Goal: Navigation & Orientation: Find specific page/section

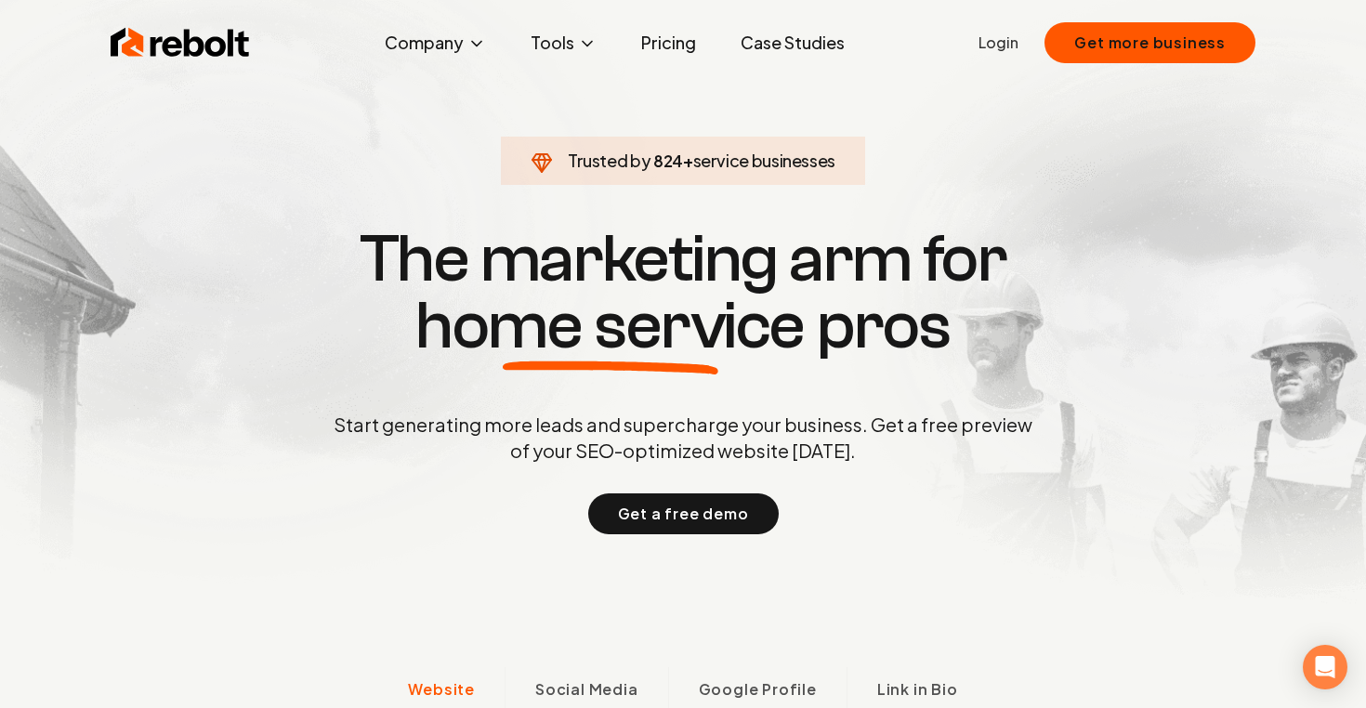
click at [654, 47] on link "Pricing" at bounding box center [668, 42] width 85 height 37
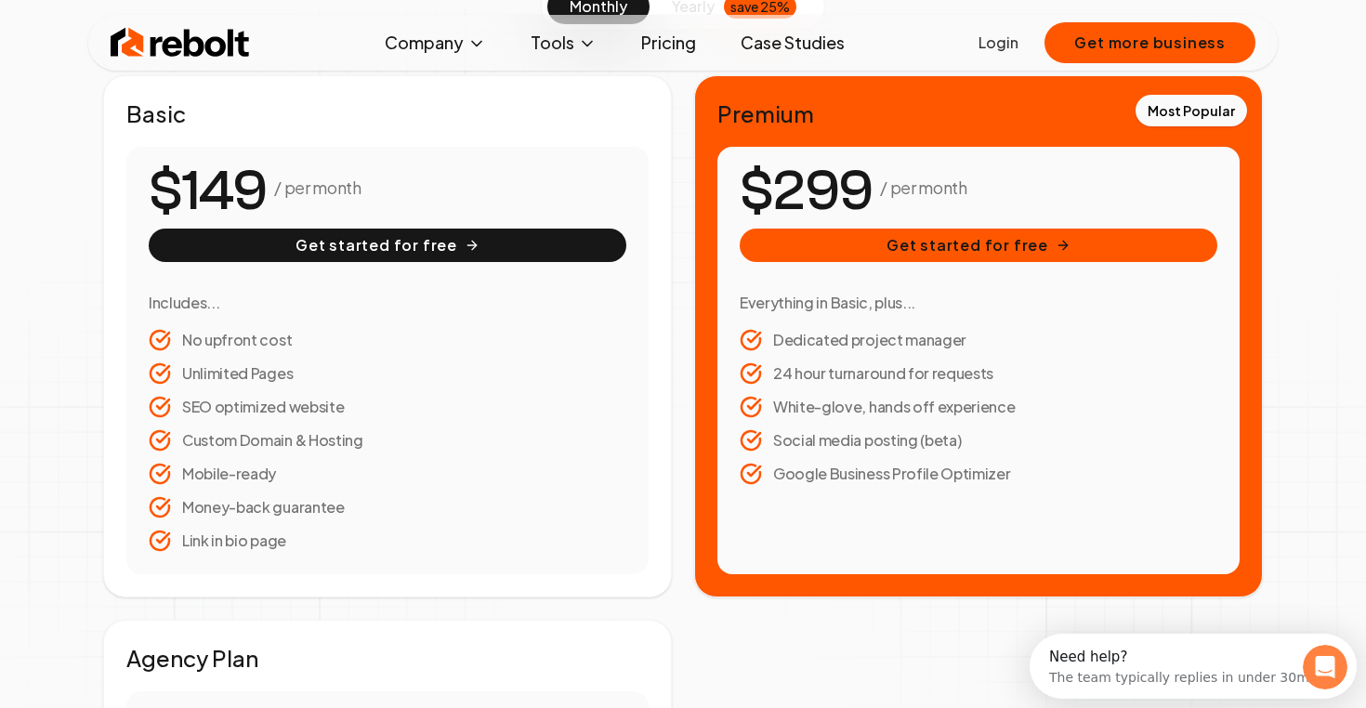
click at [256, 547] on li "Link in bio page" at bounding box center [388, 541] width 478 height 22
click at [278, 517] on li "Money-back guarantee" at bounding box center [388, 507] width 478 height 22
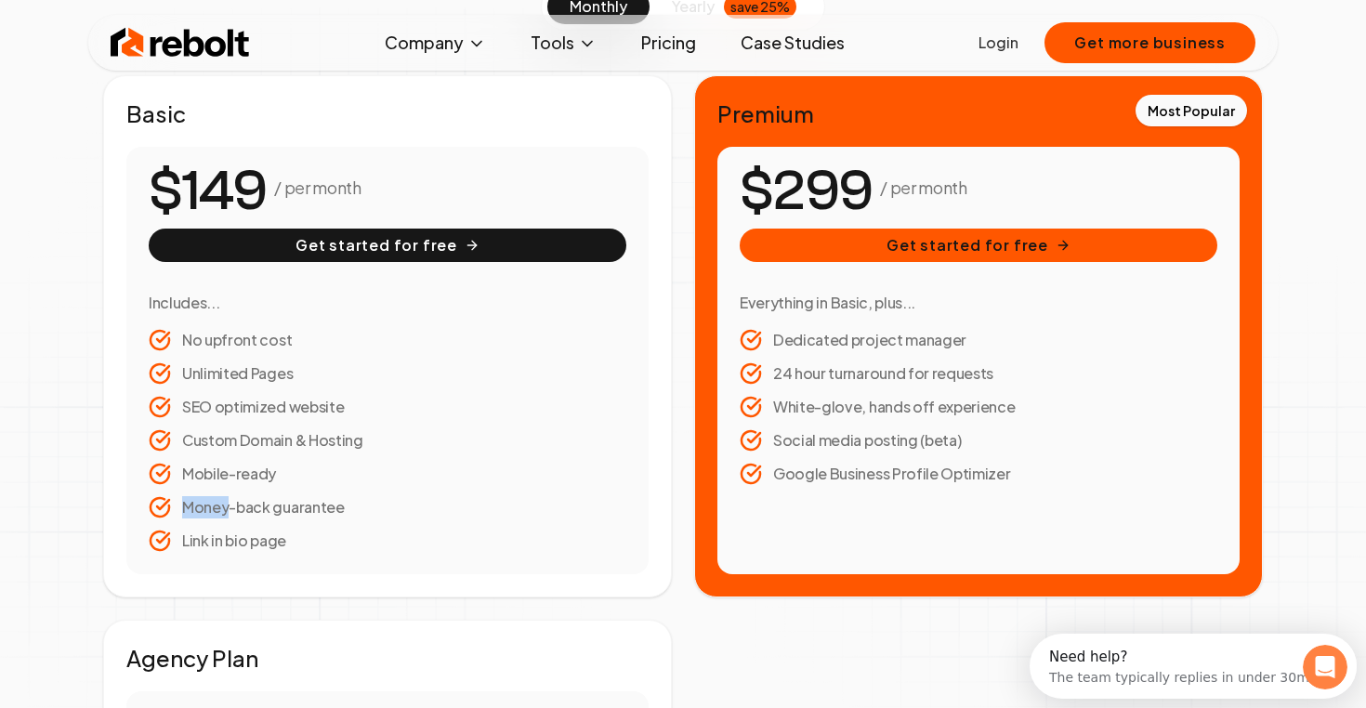
click at [278, 517] on li "Money-back guarantee" at bounding box center [388, 507] width 478 height 22
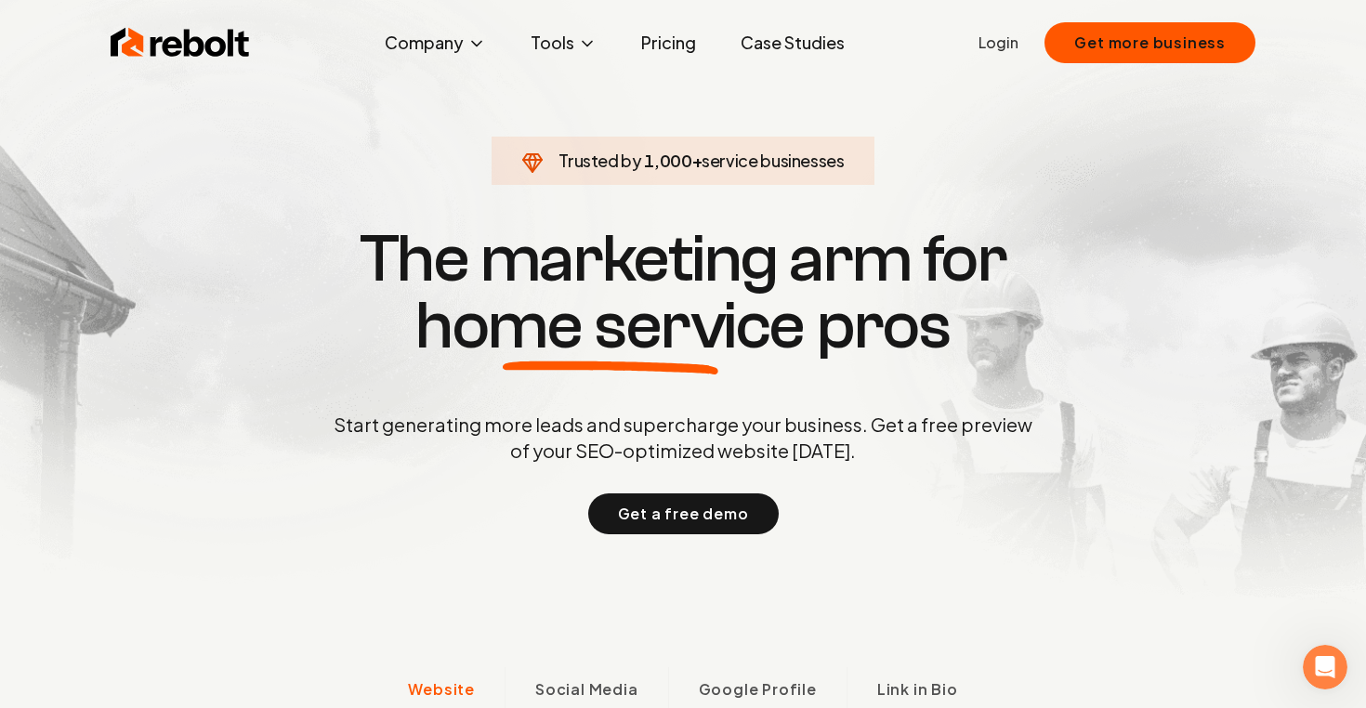
scroll to position [277, 0]
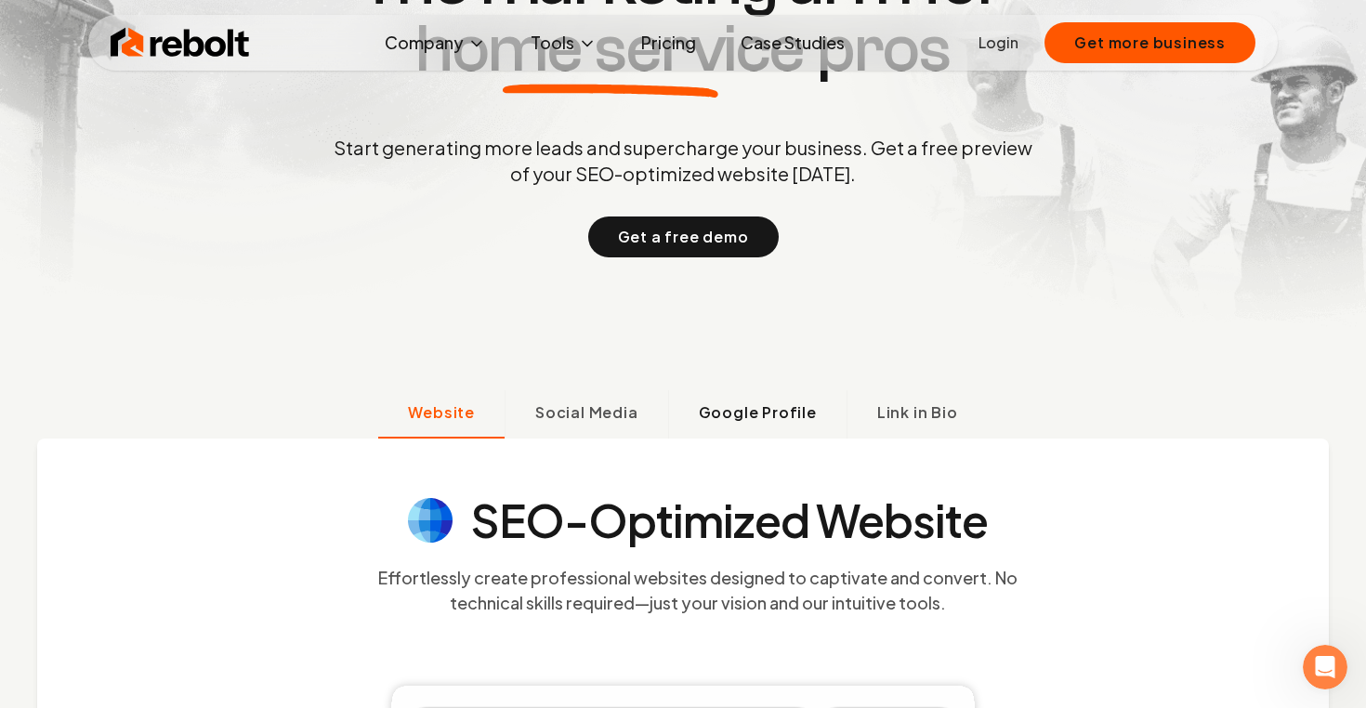
click at [763, 420] on span "Google Profile" at bounding box center [758, 413] width 118 height 22
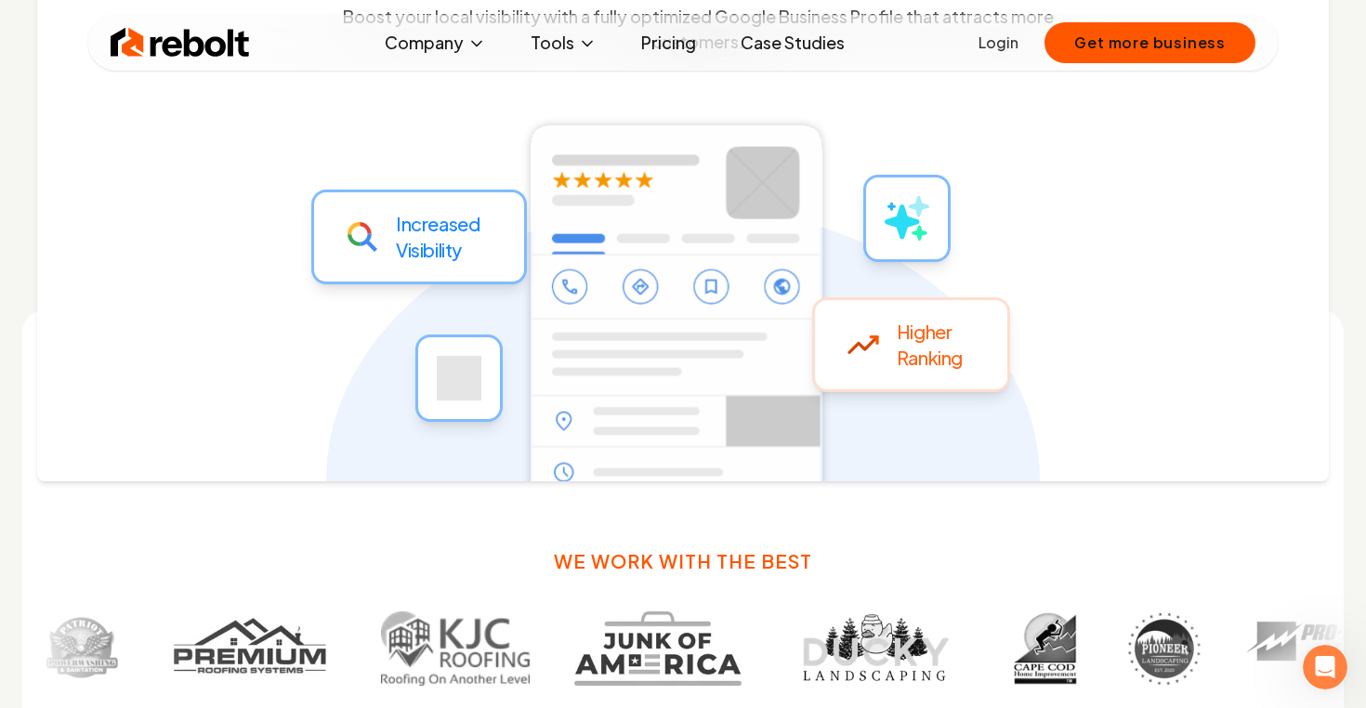
scroll to position [1051, 0]
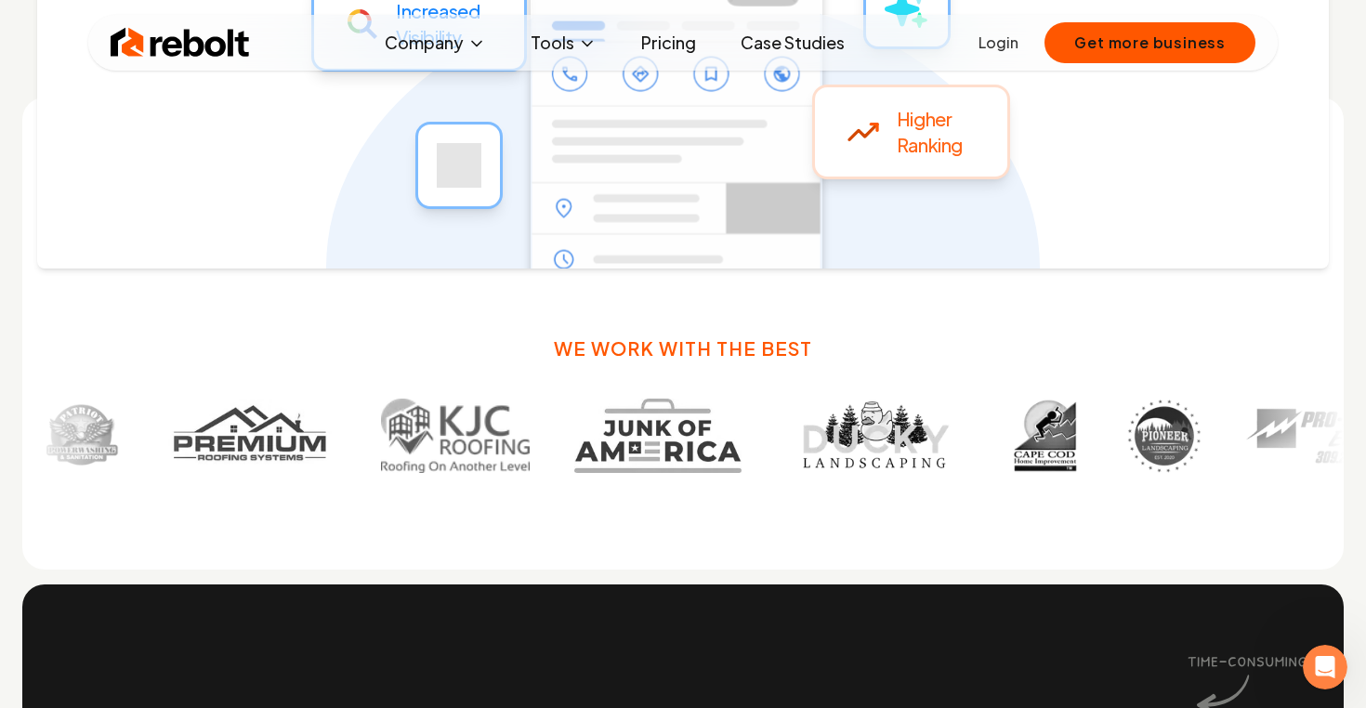
click at [785, 454] on img at bounding box center [874, 436] width 178 height 74
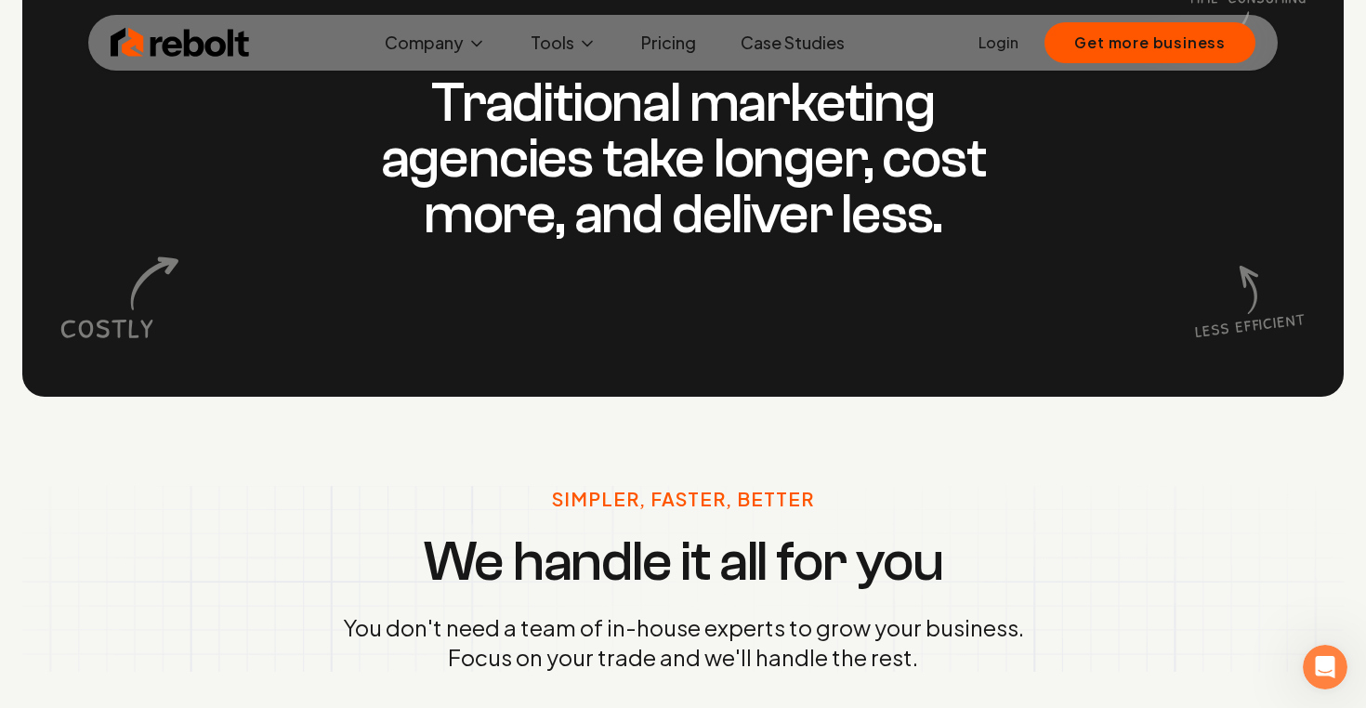
scroll to position [1741, 0]
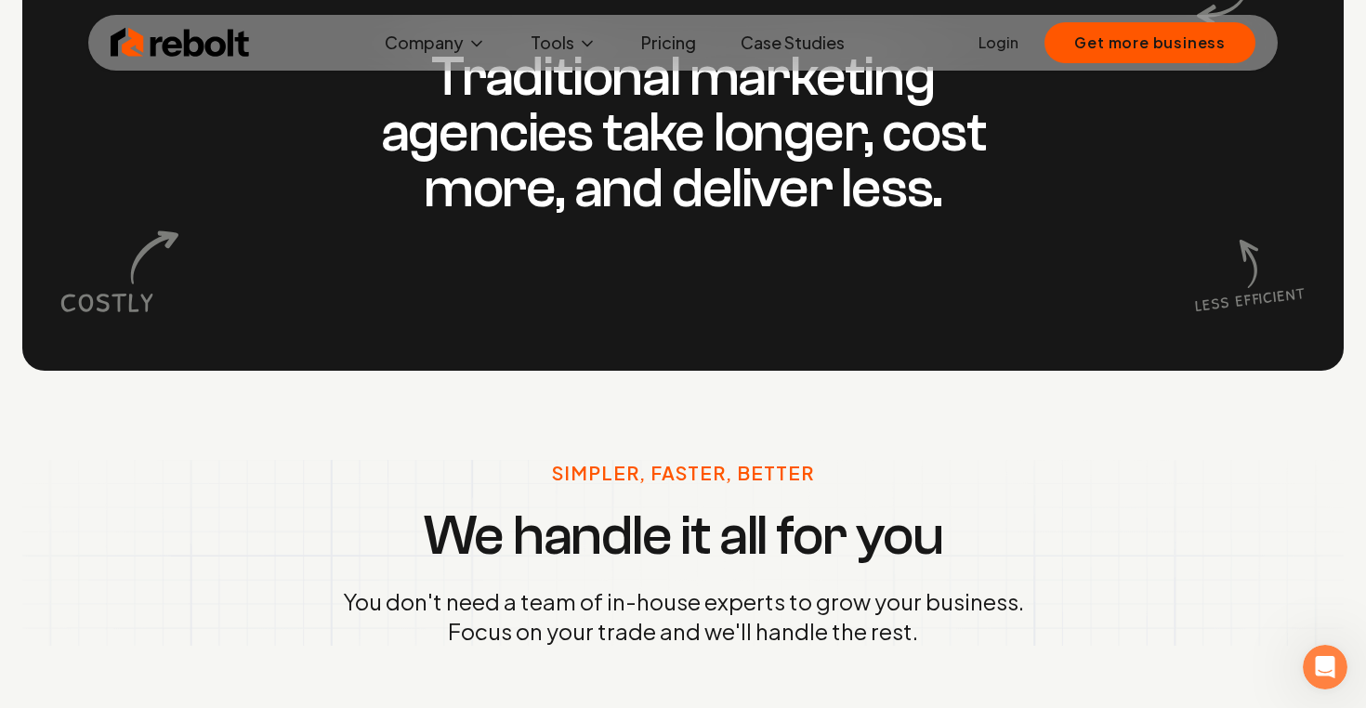
click at [781, 40] on link "Case Studies" at bounding box center [793, 42] width 134 height 37
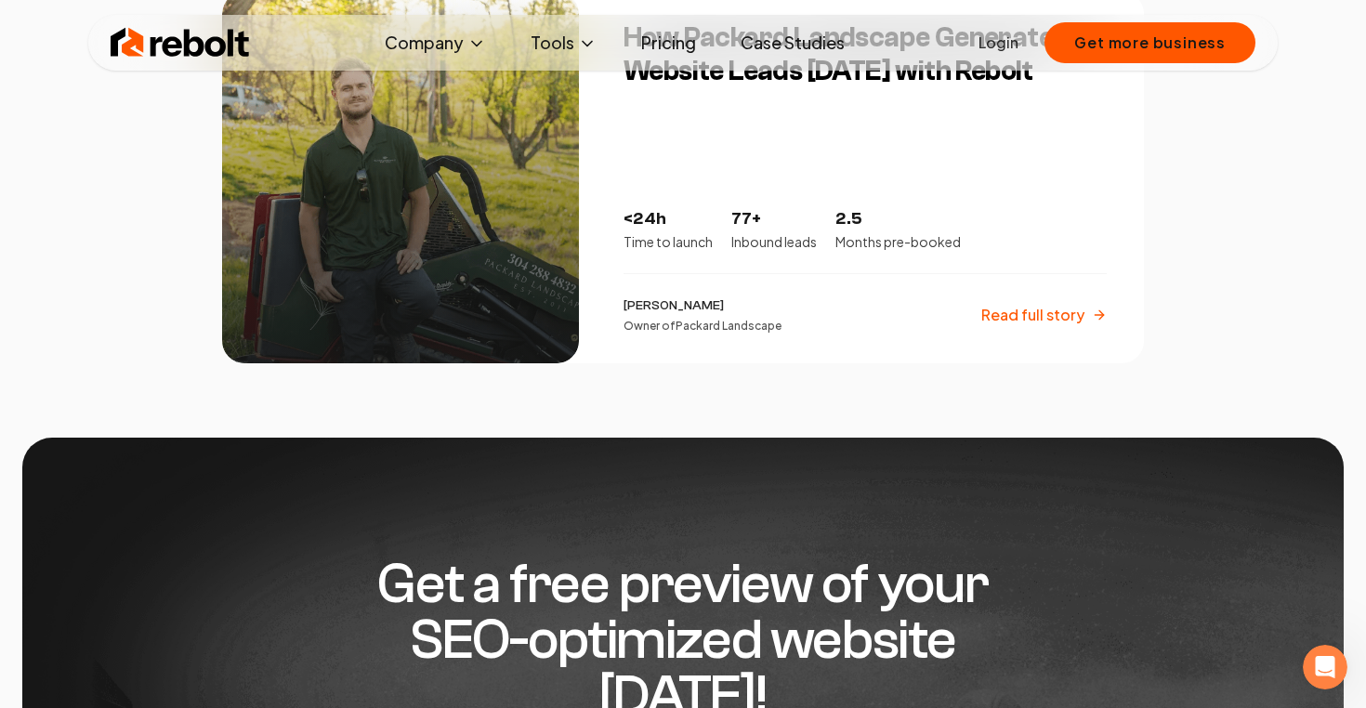
scroll to position [3275, 0]
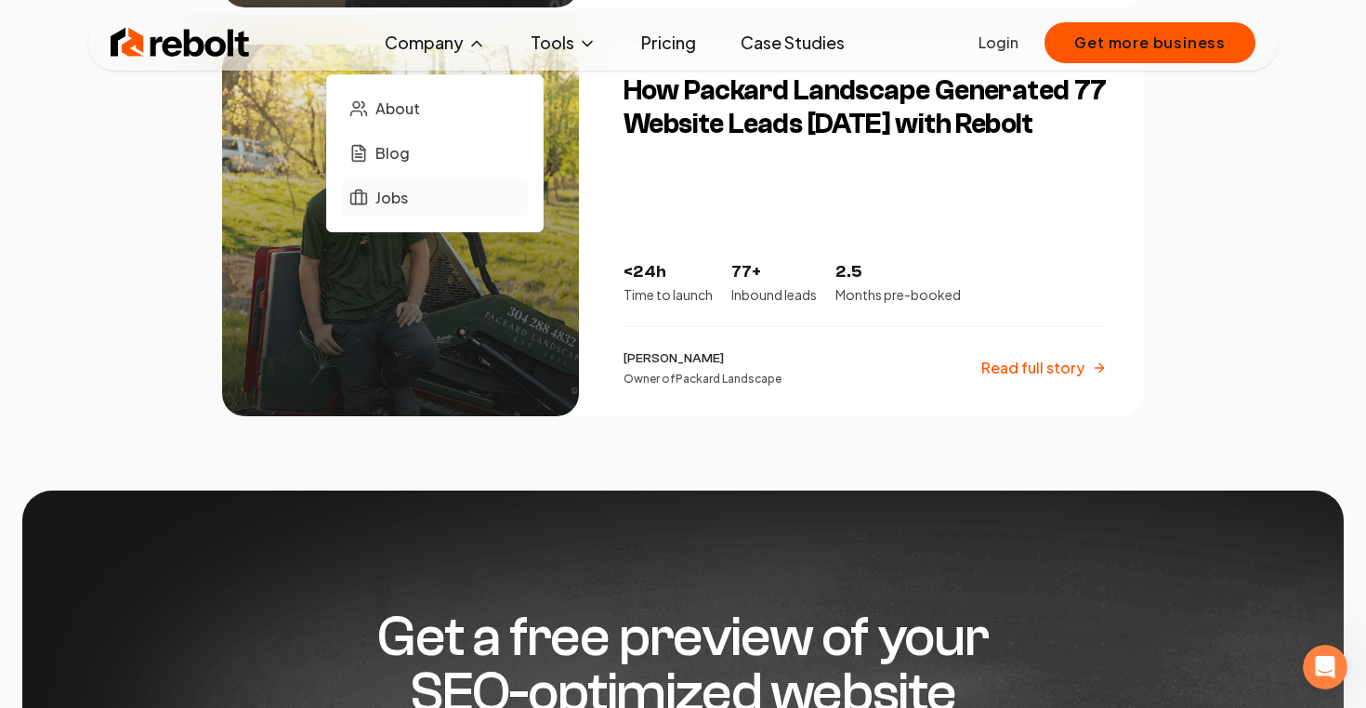
click at [457, 198] on link "Jobs" at bounding box center [435, 197] width 186 height 37
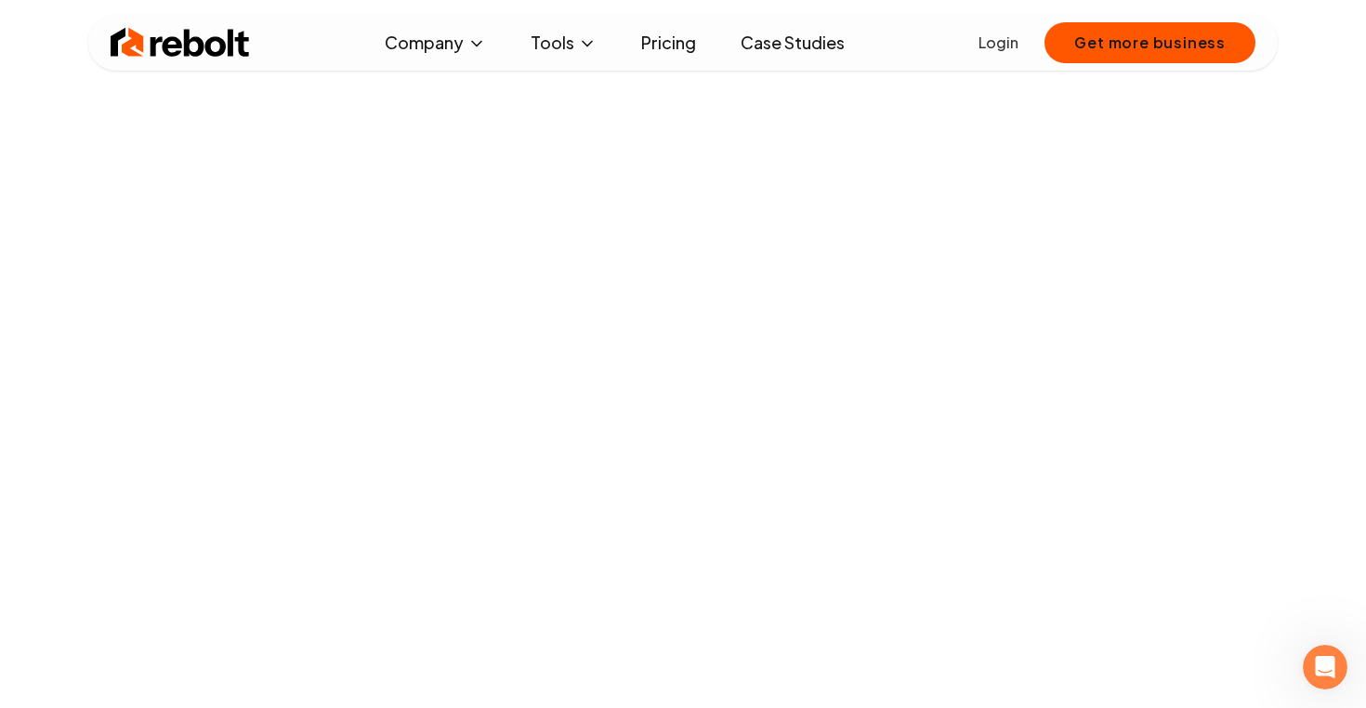
scroll to position [373, 0]
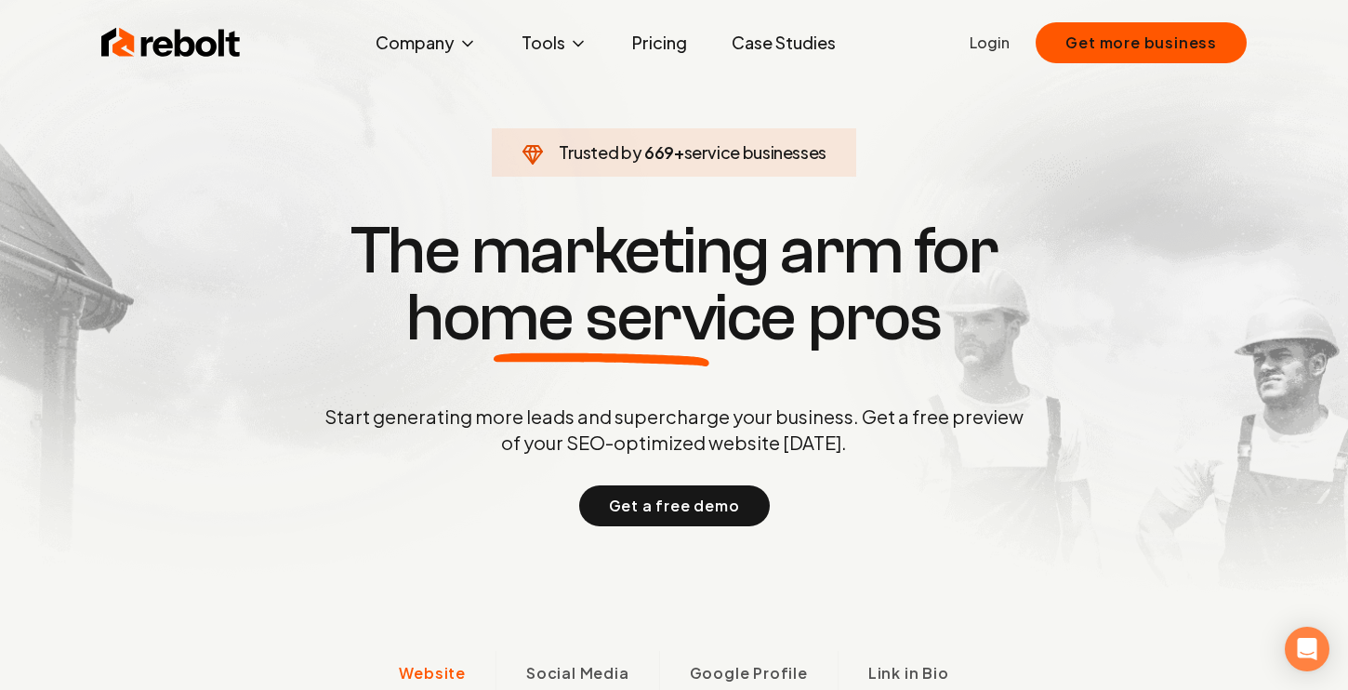
click at [984, 40] on link "Login" at bounding box center [989, 43] width 40 height 22
click at [1135, 41] on button "Get more business" at bounding box center [1140, 42] width 211 height 41
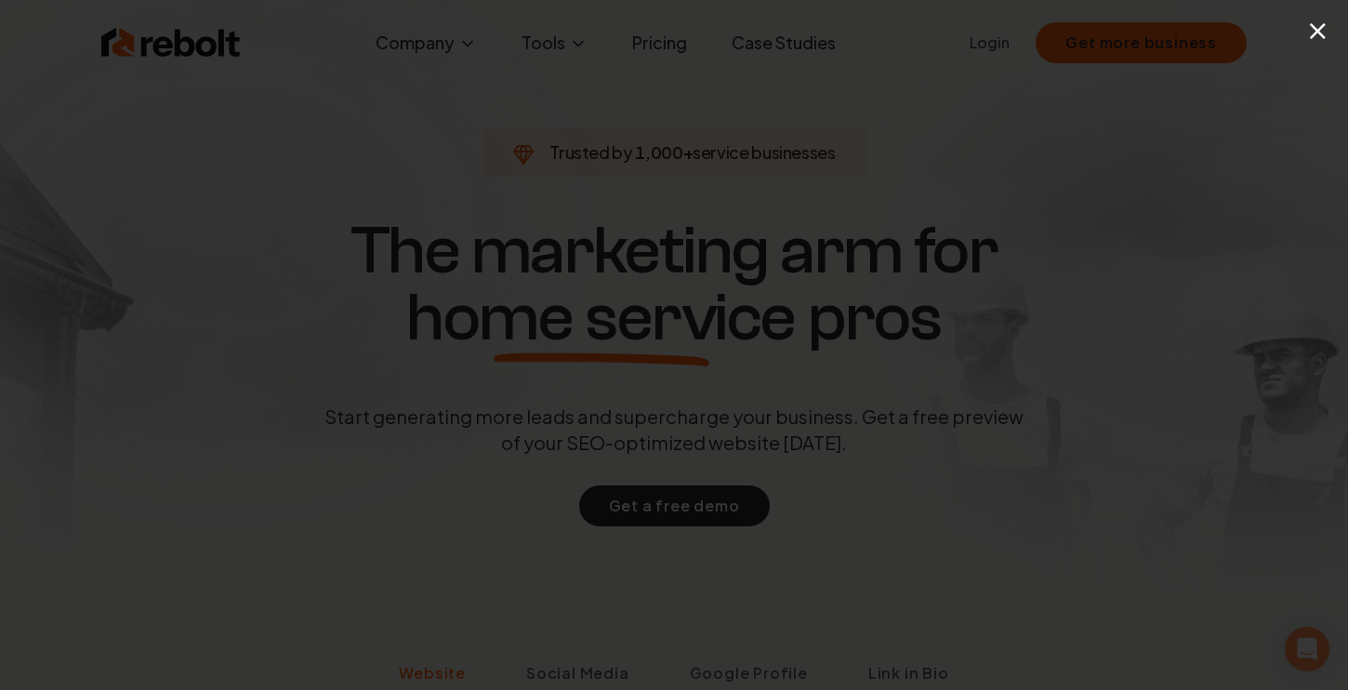
click at [1292, 37] on div "×" at bounding box center [674, 345] width 1348 height 690
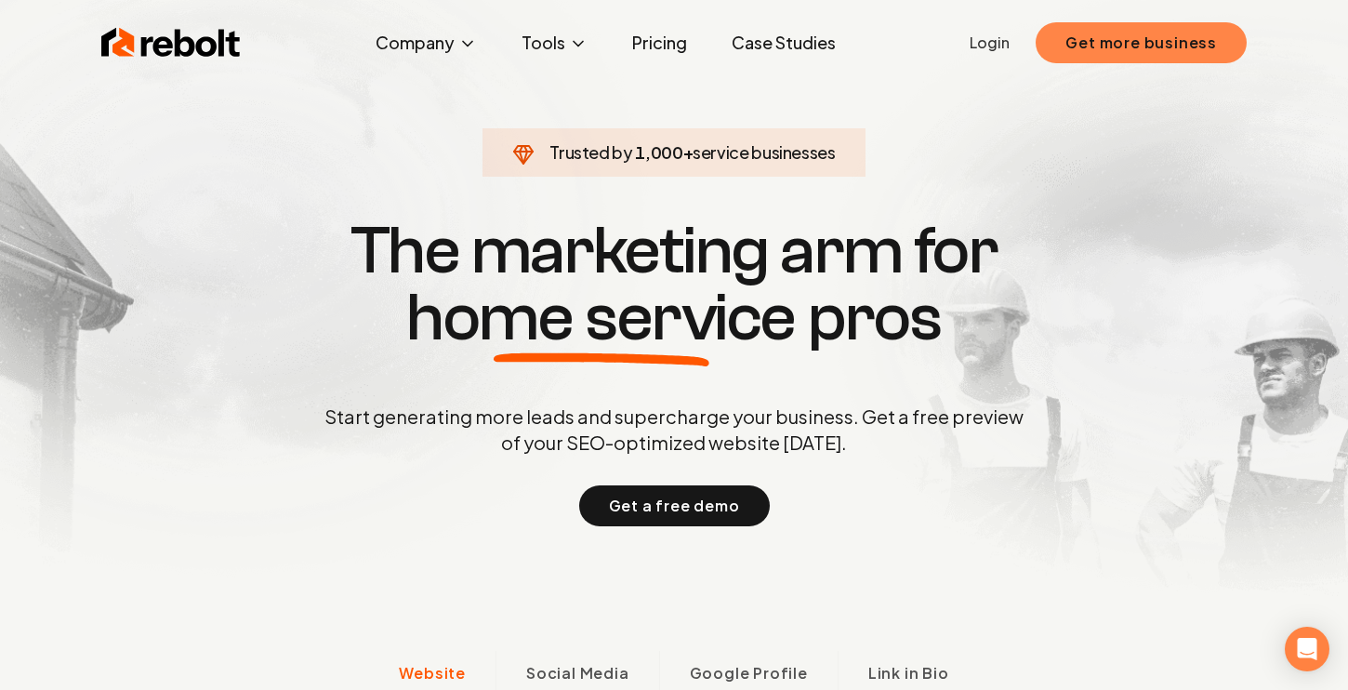
click at [1136, 49] on button "Get more business" at bounding box center [1140, 42] width 211 height 41
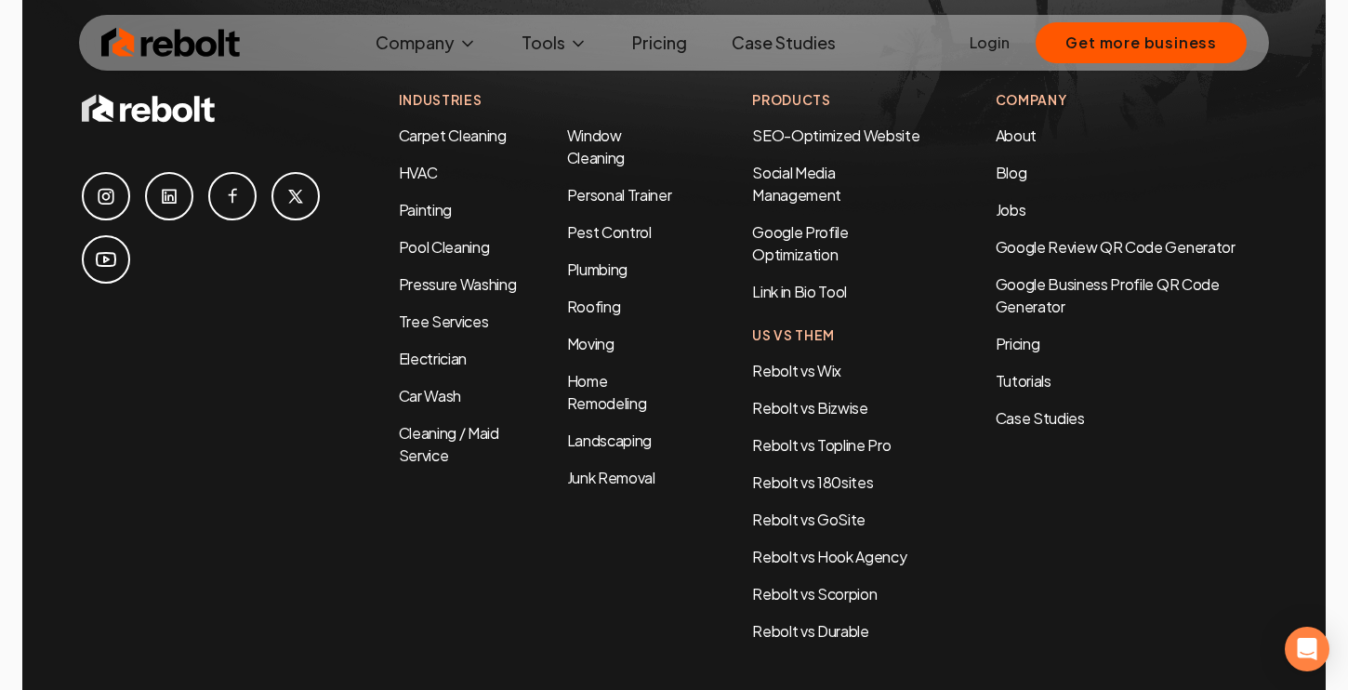
scroll to position [9033, 0]
click at [815, 436] on link "Rebolt vs Topline Pro" at bounding box center [821, 446] width 138 height 20
